Goal: Find specific page/section: Find specific page/section

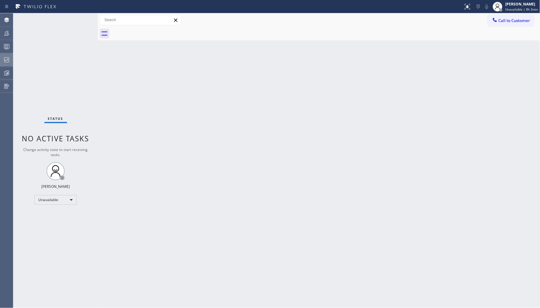
click at [7, 61] on icon at bounding box center [6, 59] width 7 height 7
